Goal: Browse casually

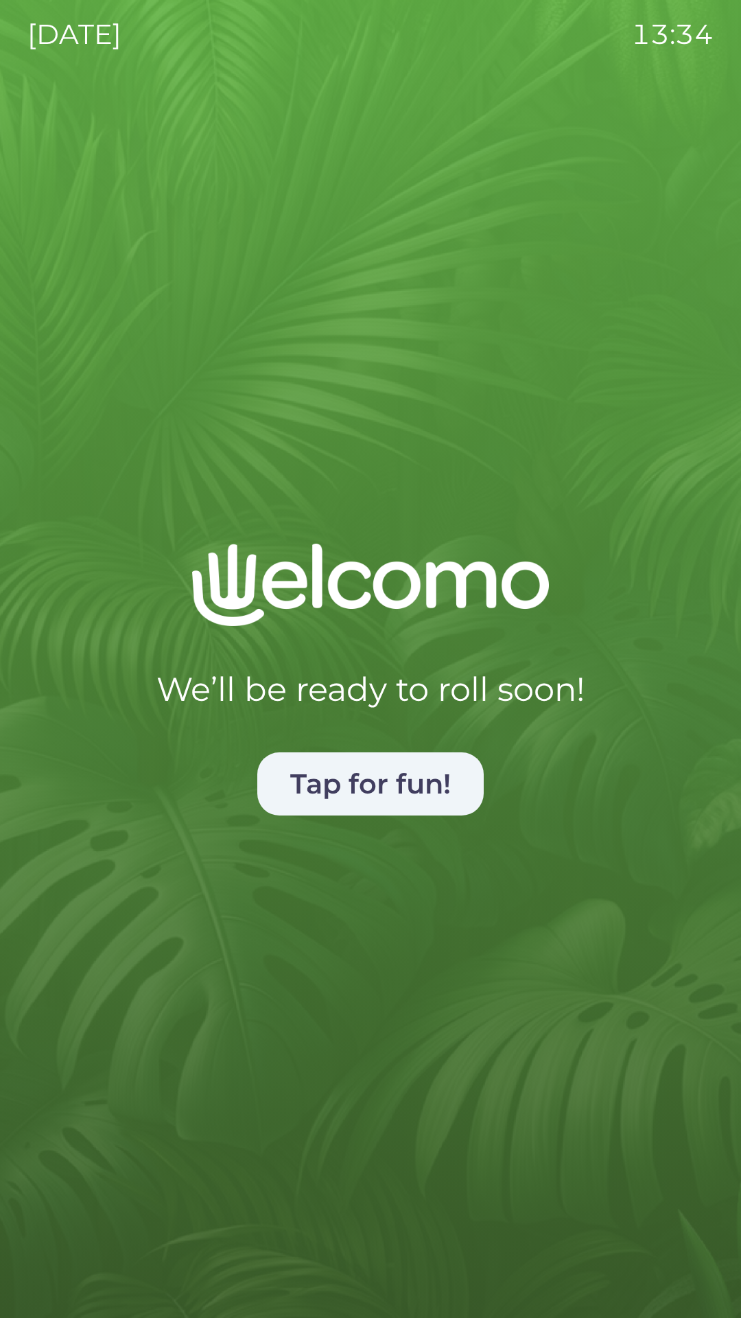
click at [378, 788] on button "Tap for fun!" at bounding box center [370, 783] width 227 height 63
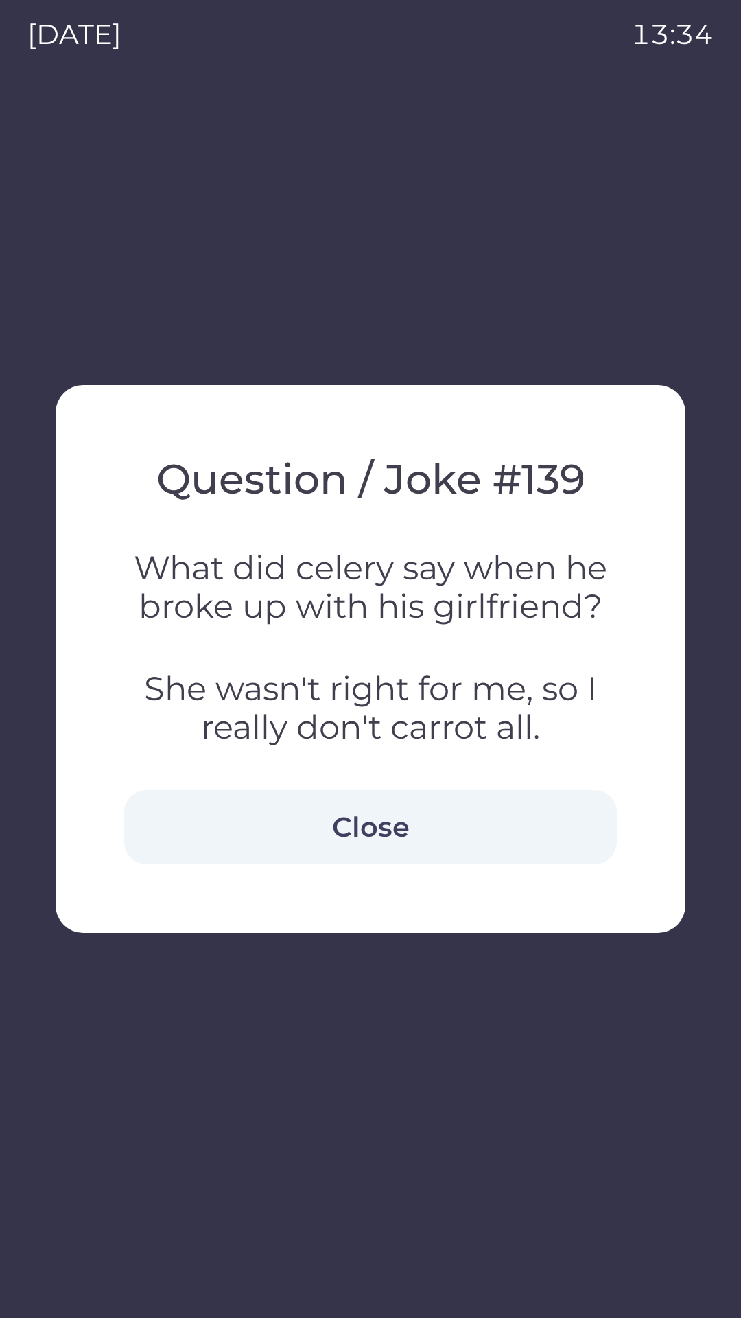
click at [369, 832] on button "Close" at bounding box center [370, 827] width 493 height 74
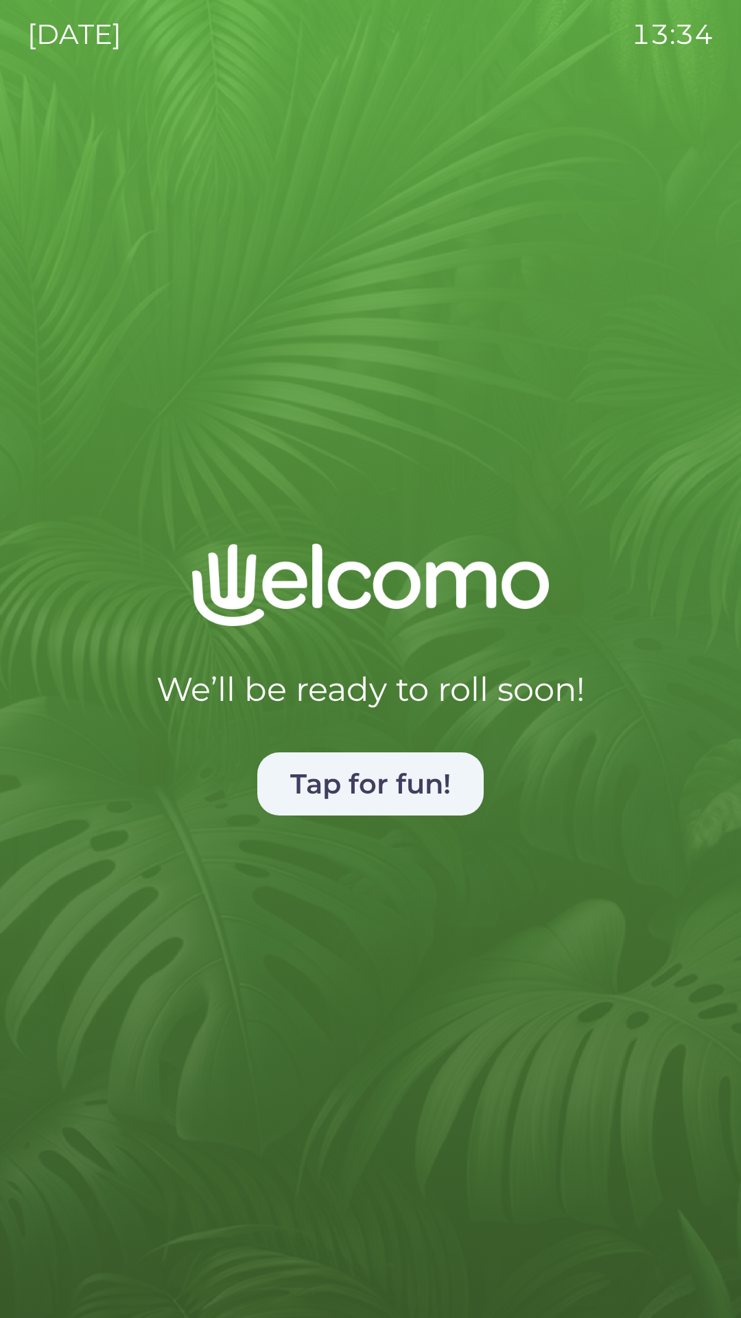
click at [386, 780] on button "Tap for fun!" at bounding box center [370, 783] width 227 height 63
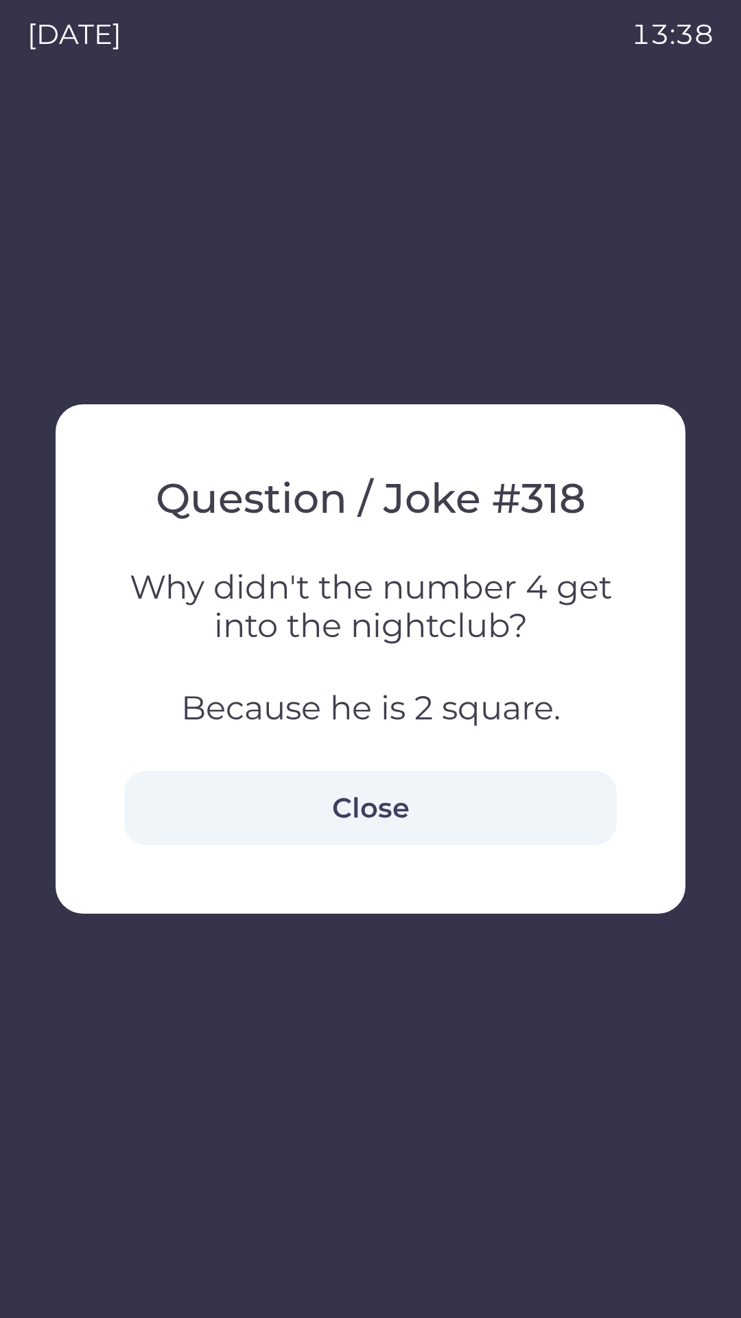
click at [348, 800] on button "Close" at bounding box center [370, 808] width 493 height 74
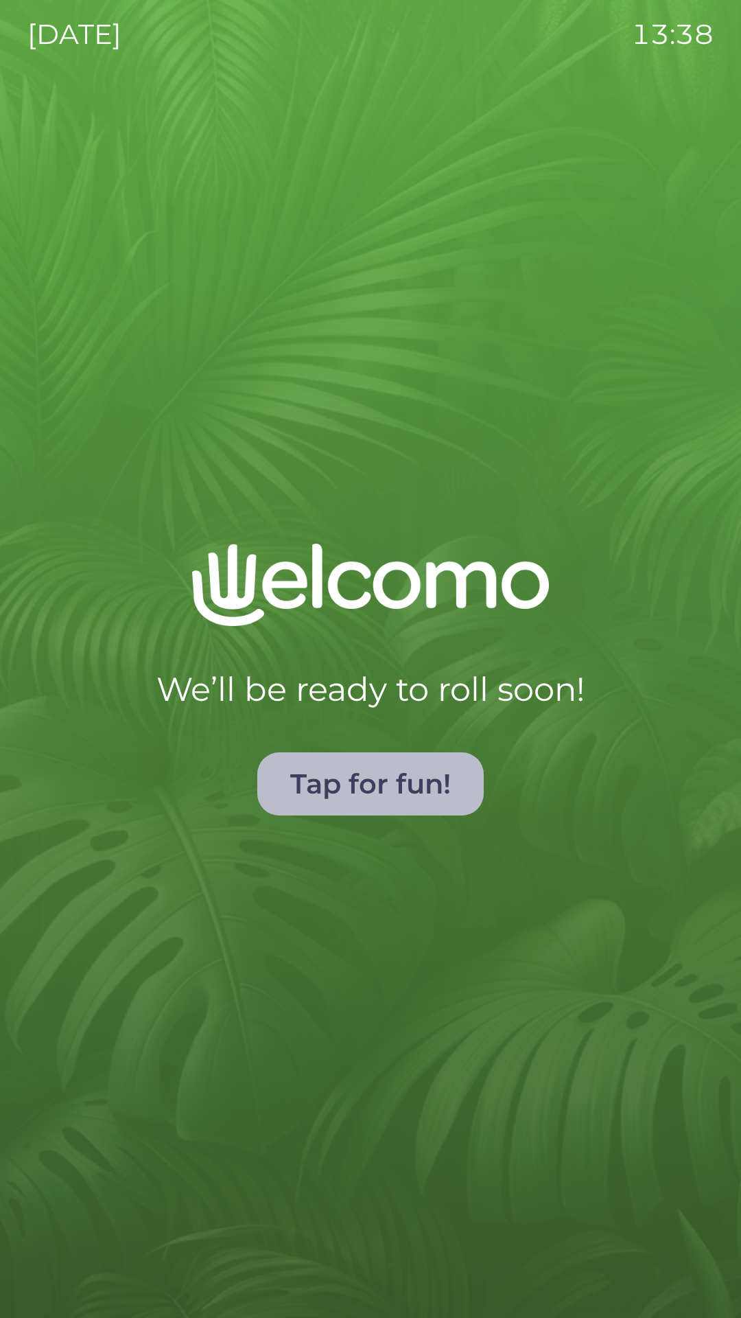
click at [375, 780] on button "Tap for fun!" at bounding box center [370, 783] width 227 height 63
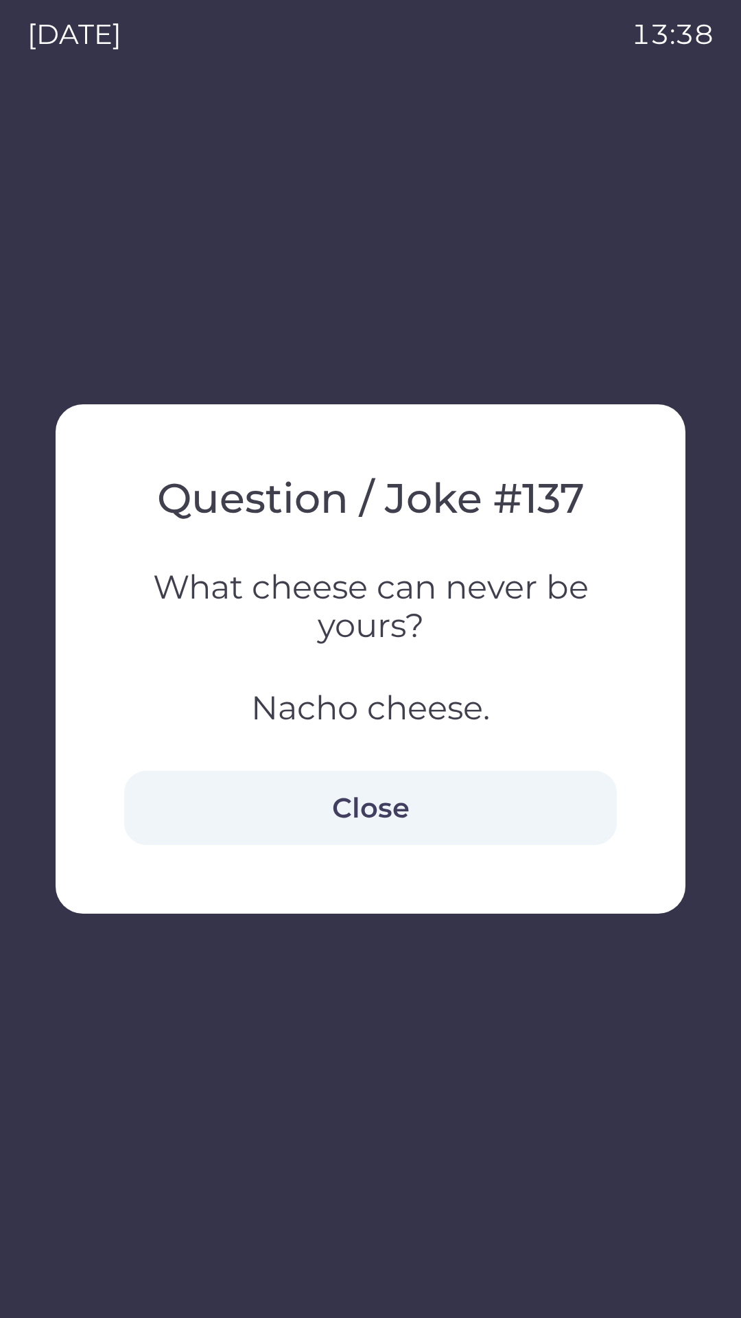
click at [332, 813] on button "Close" at bounding box center [370, 808] width 493 height 74
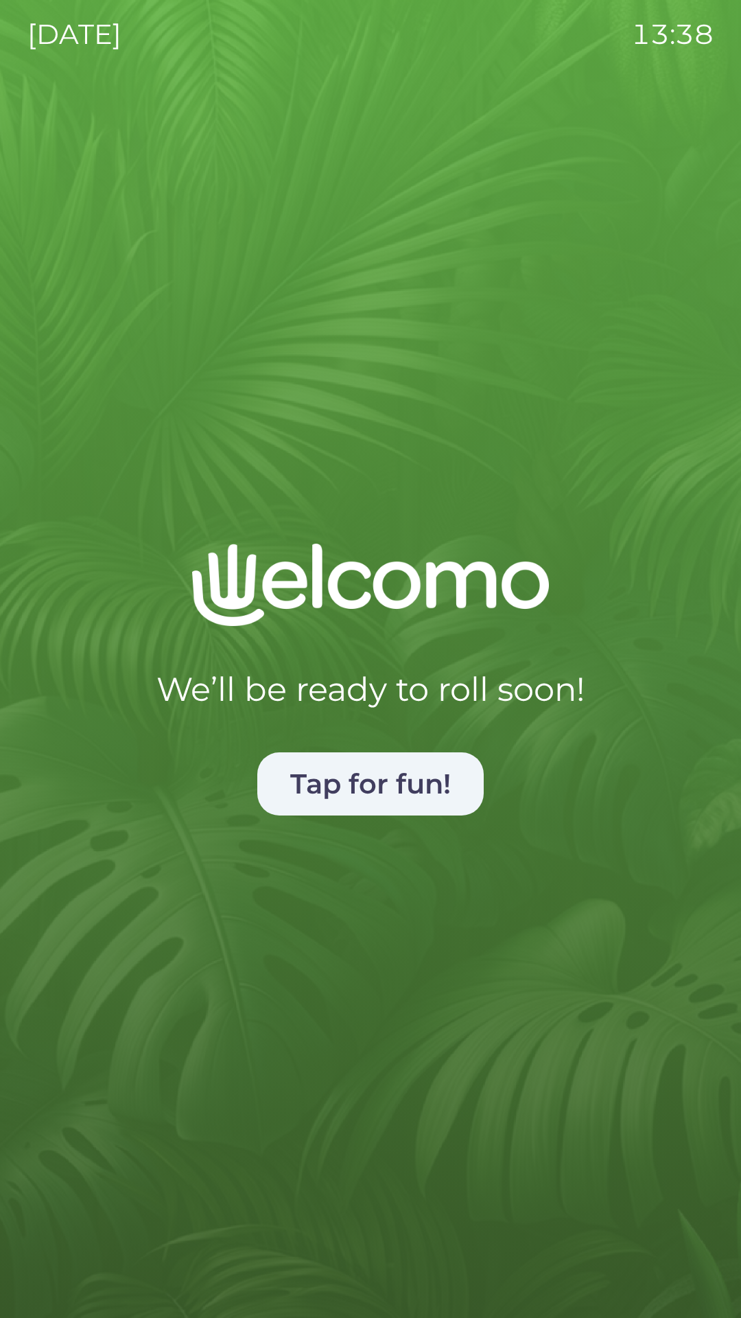
click at [358, 785] on button "Tap for fun!" at bounding box center [370, 783] width 227 height 63
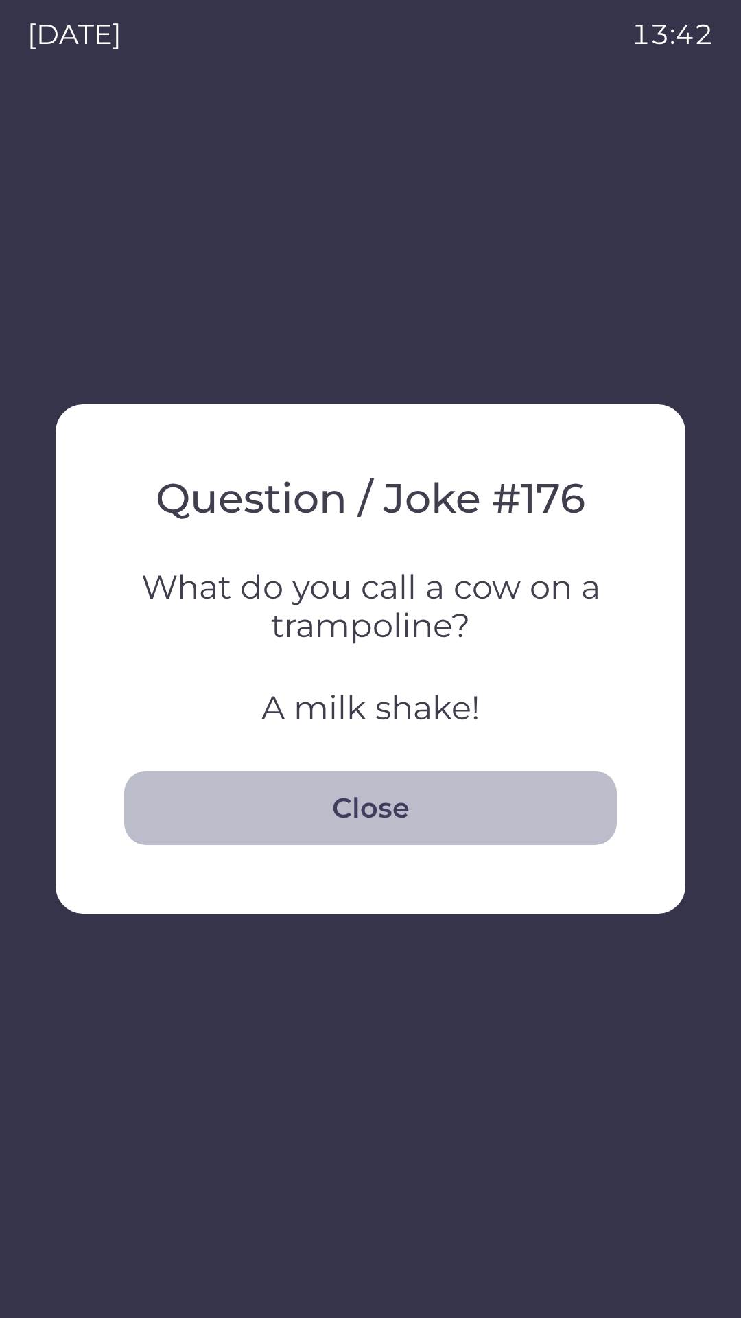
click at [364, 803] on button "Close" at bounding box center [370, 808] width 493 height 74
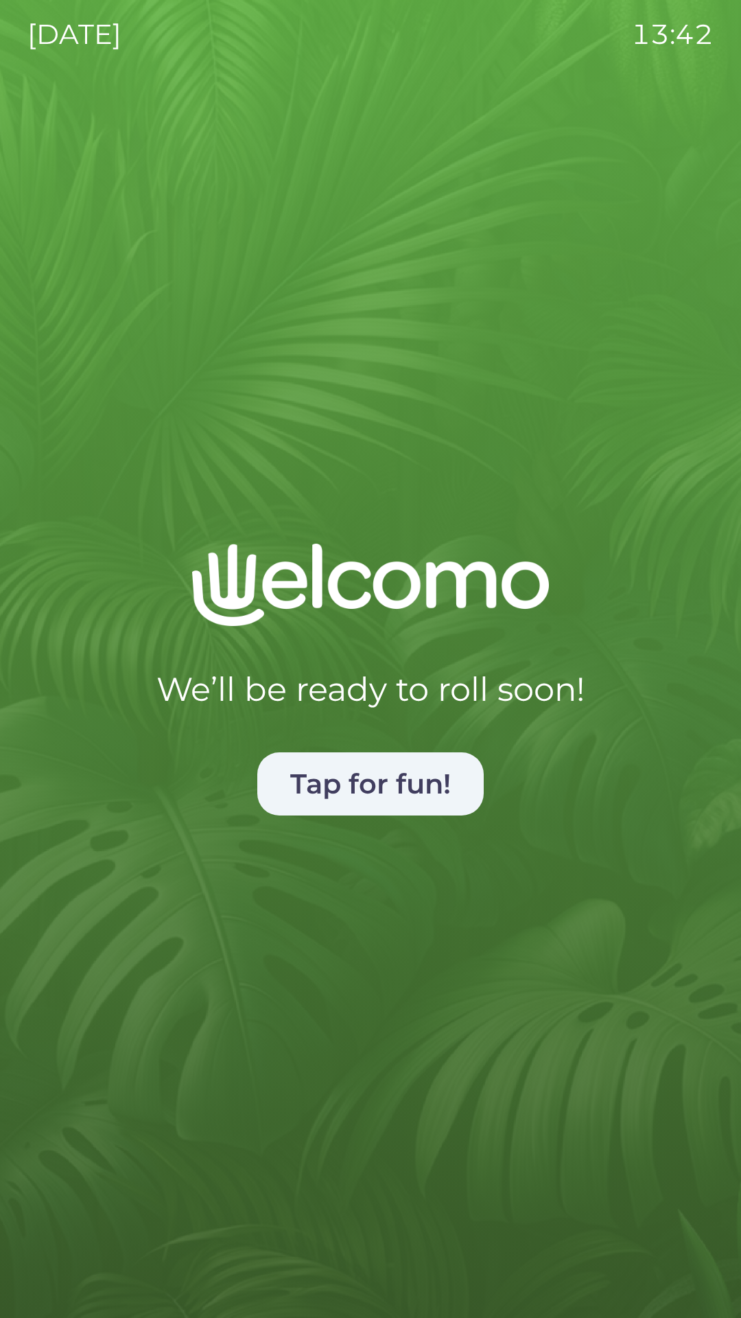
click at [353, 785] on button "Tap for fun!" at bounding box center [370, 783] width 227 height 63
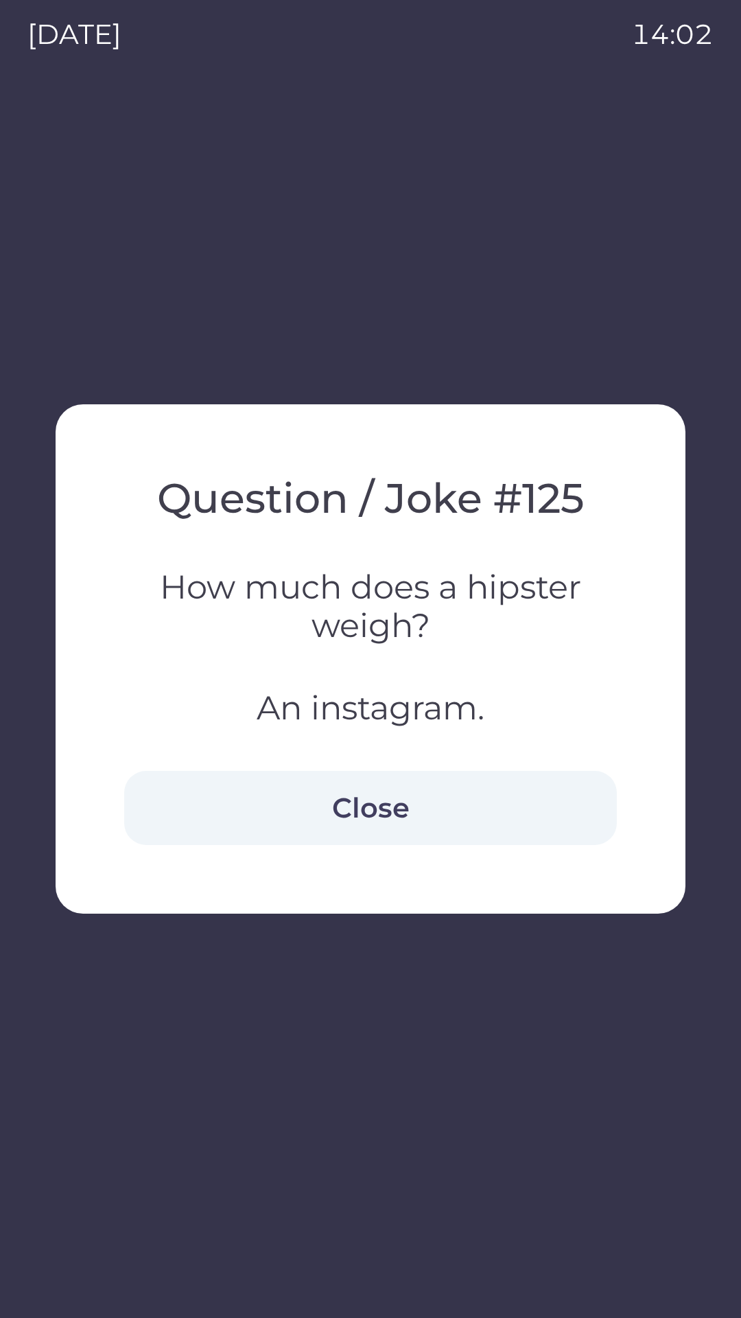
click at [418, 804] on button "Close" at bounding box center [370, 808] width 493 height 74
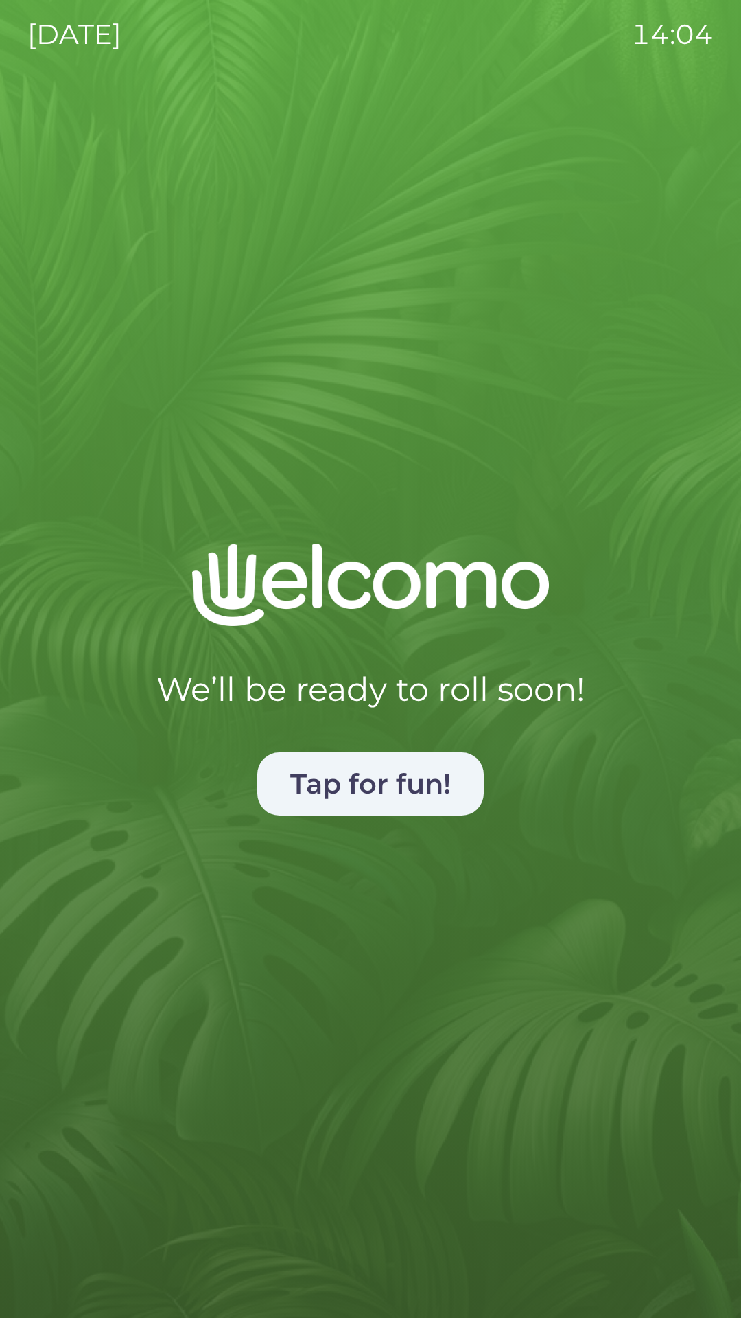
click at [305, 788] on button "Tap for fun!" at bounding box center [370, 783] width 227 height 63
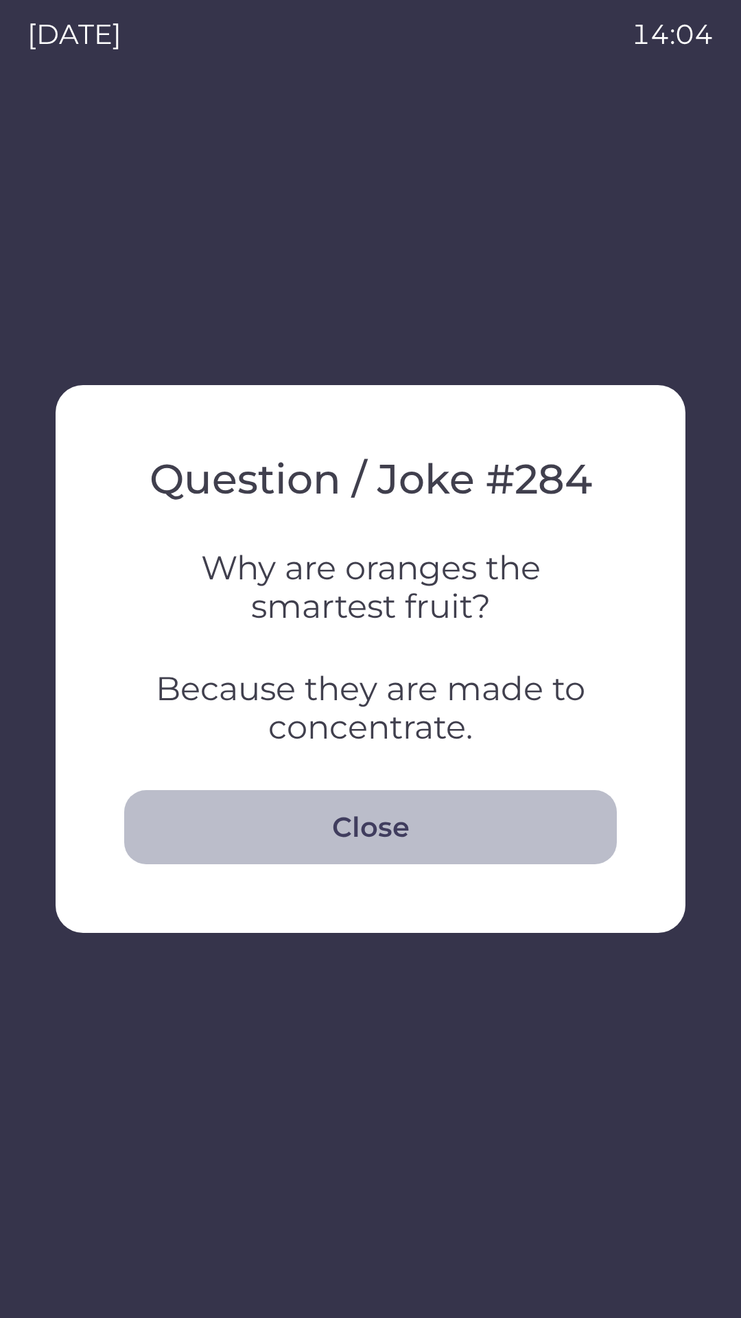
click at [297, 814] on button "Close" at bounding box center [370, 827] width 493 height 74
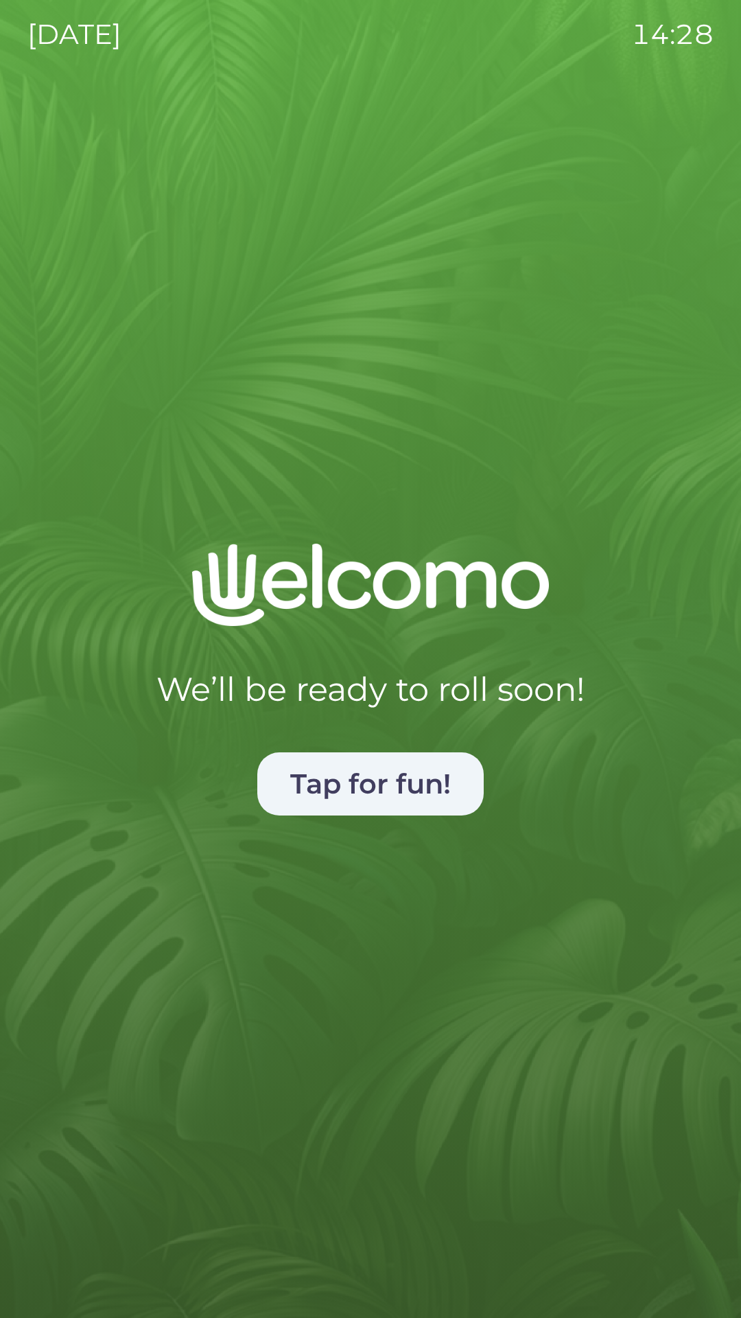
click at [374, 811] on button "Tap for fun!" at bounding box center [370, 783] width 227 height 63
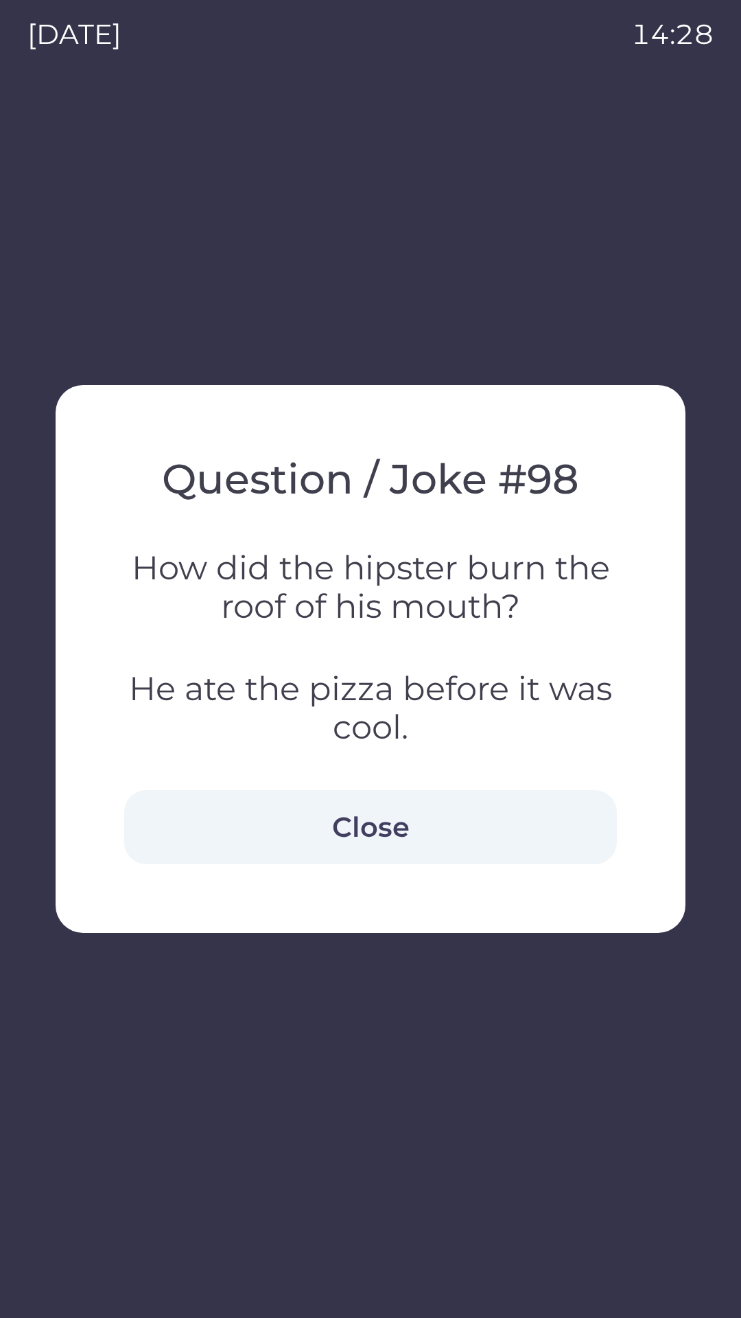
click at [379, 769] on div "Question / Joke # 98 How did the hipster burn the roof of his mouth? He ate the…" at bounding box center [370, 659] width 493 height 410
